Goal: Understand process/instructions

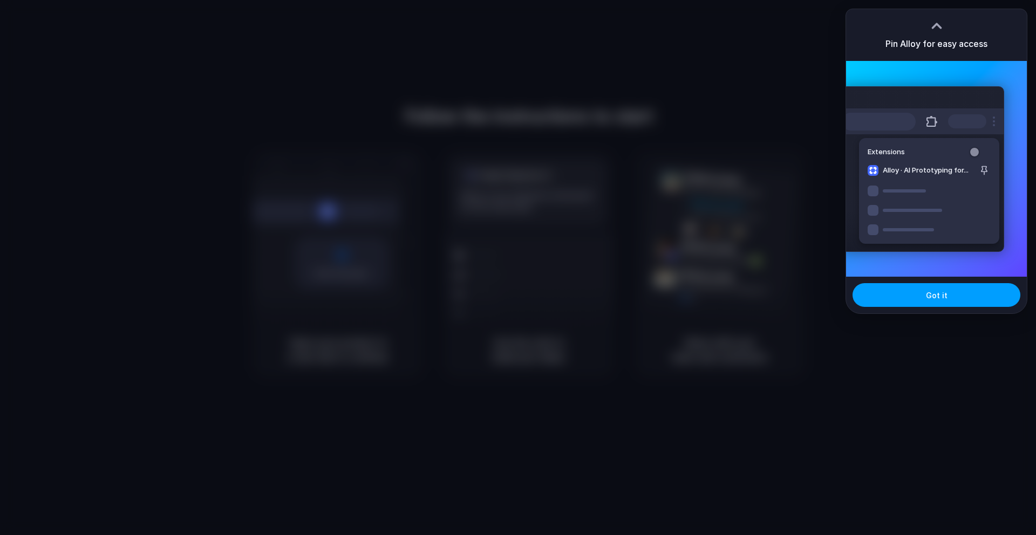
click at [922, 296] on button "Got it" at bounding box center [937, 295] width 168 height 24
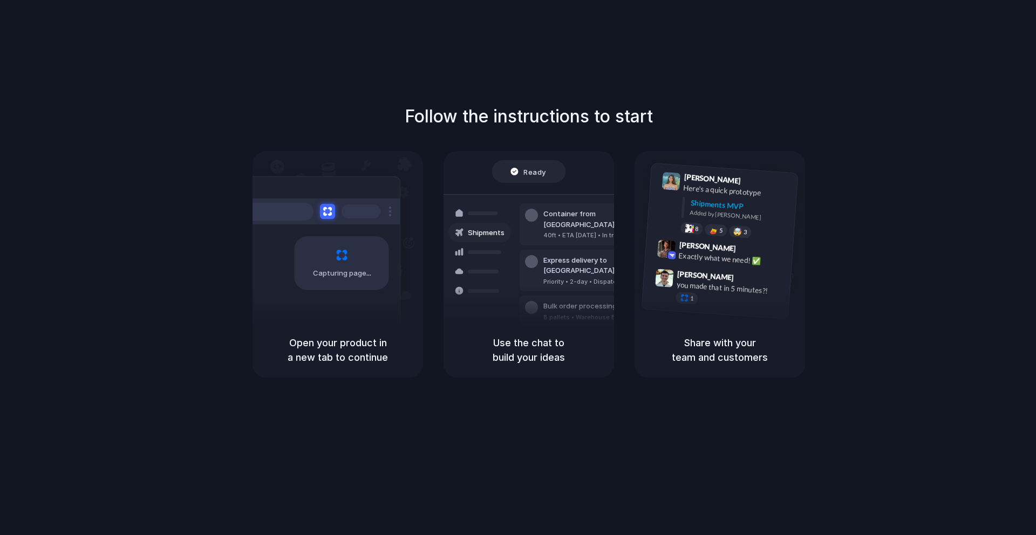
click at [361, 341] on h5 "Open your product in a new tab to continue" at bounding box center [338, 350] width 145 height 29
click at [344, 281] on div "Capturing page" at bounding box center [342, 263] width 94 height 54
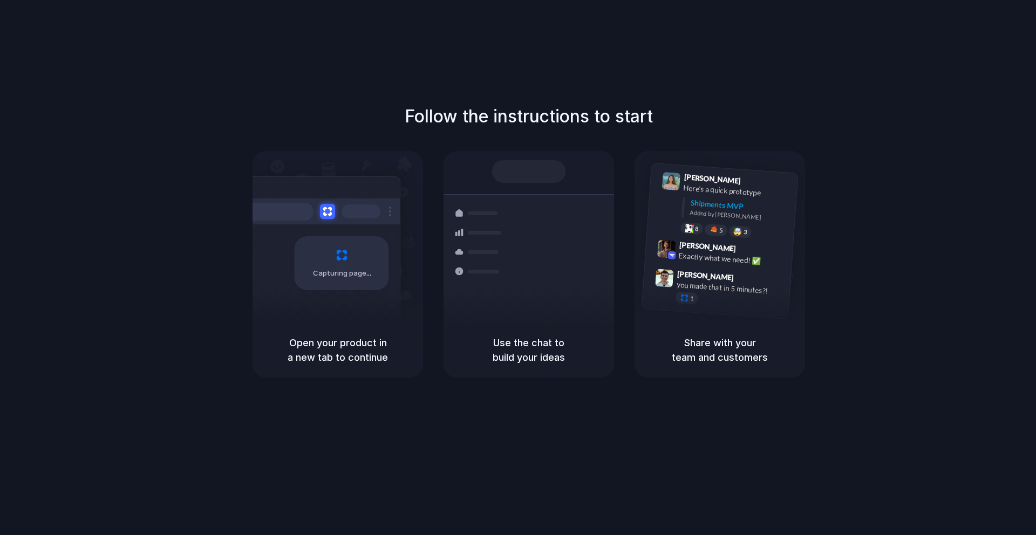
click at [579, 323] on div "Use the chat to build your ideas" at bounding box center [529, 350] width 171 height 55
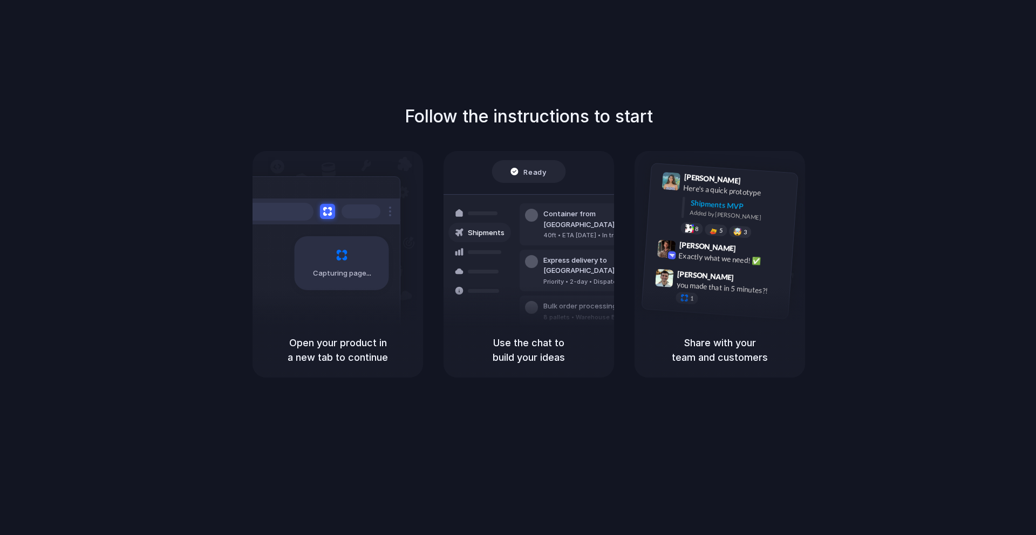
click at [535, 169] on span "Ready" at bounding box center [535, 171] width 23 height 11
click at [517, 175] on div "Ready" at bounding box center [529, 171] width 36 height 11
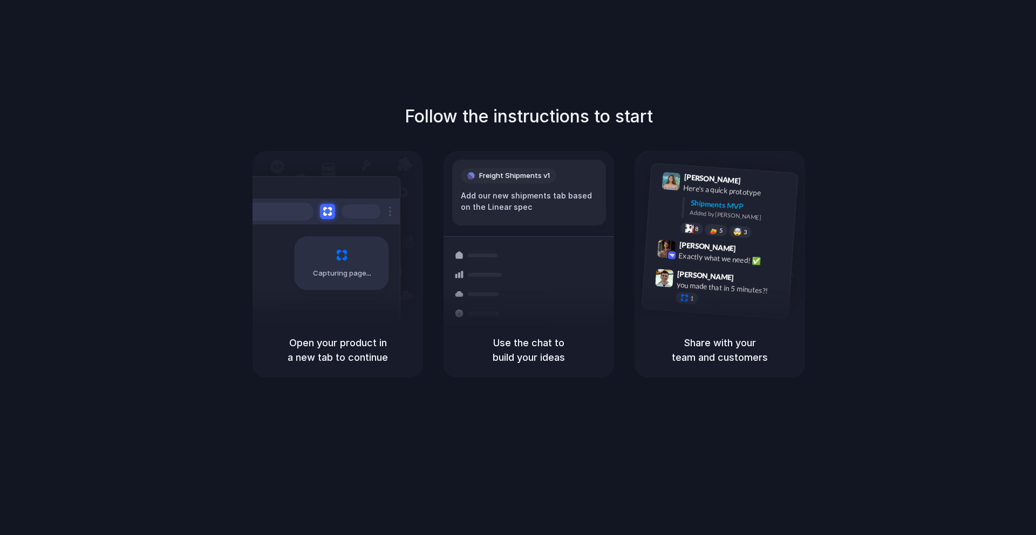
click at [538, 252] on div "Container from [GEOGRAPHIC_DATA] 40ft • ETA [DATE] • In transit" at bounding box center [593, 272] width 146 height 42
click at [290, 290] on div "Capturing page" at bounding box center [318, 260] width 163 height 166
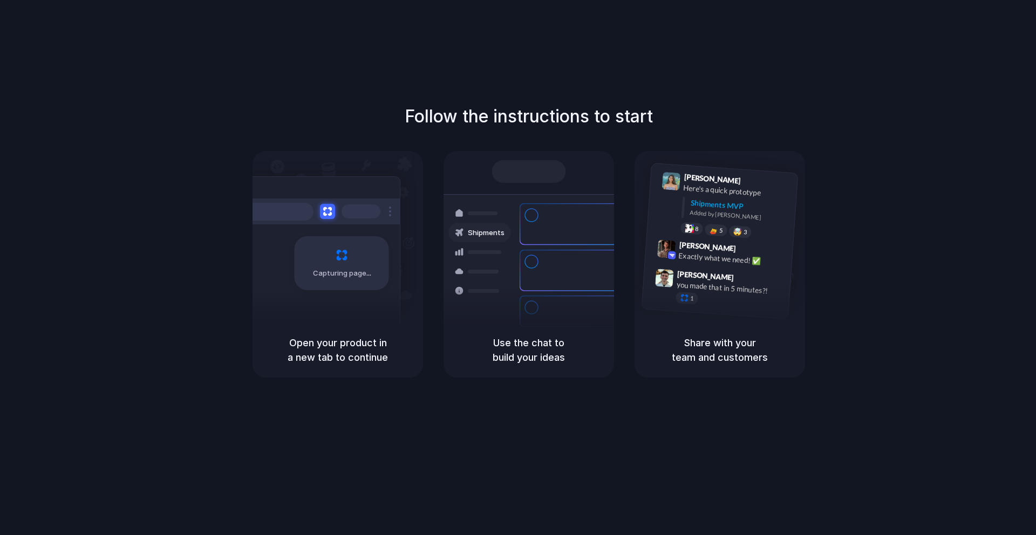
click at [126, 50] on div "Follow the instructions to start Capturing page Open your product in a new tab …" at bounding box center [529, 278] width 1058 height 557
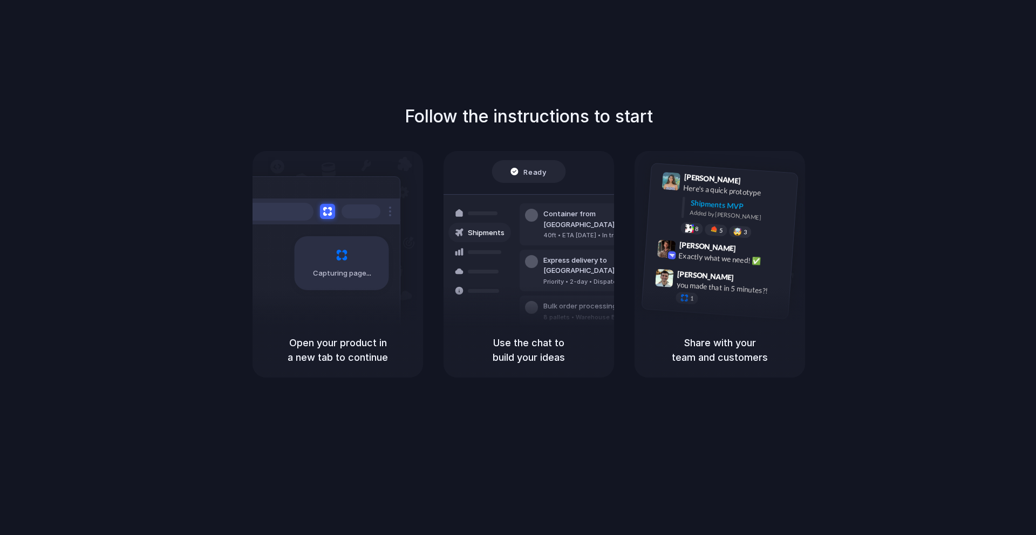
click at [507, 172] on div "Ready" at bounding box center [529, 172] width 74 height 23
